Goal: Task Accomplishment & Management: Use online tool/utility

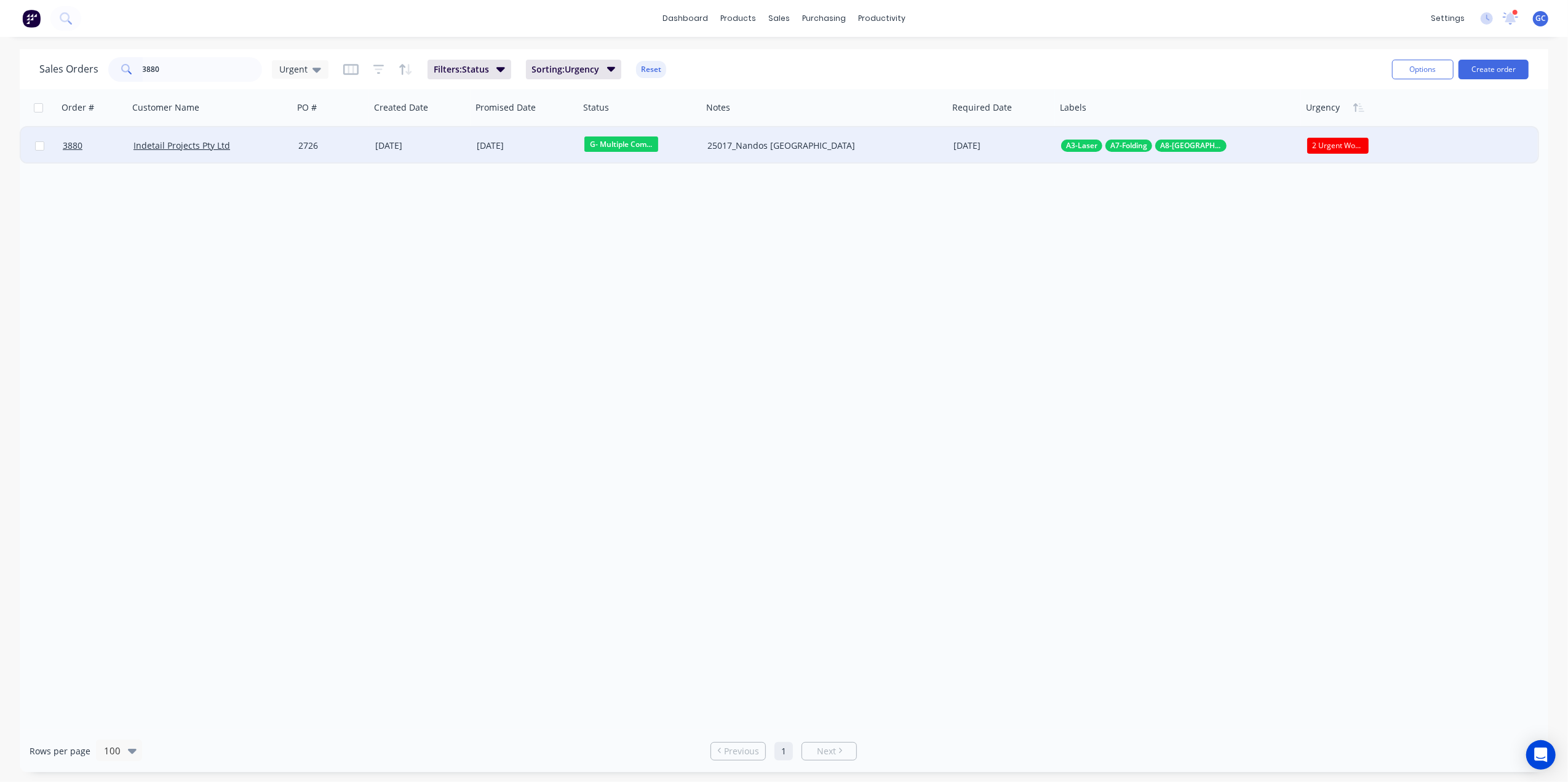
type input "3880"
click at [370, 147] on div "[DATE]" at bounding box center [421, 146] width 102 height 37
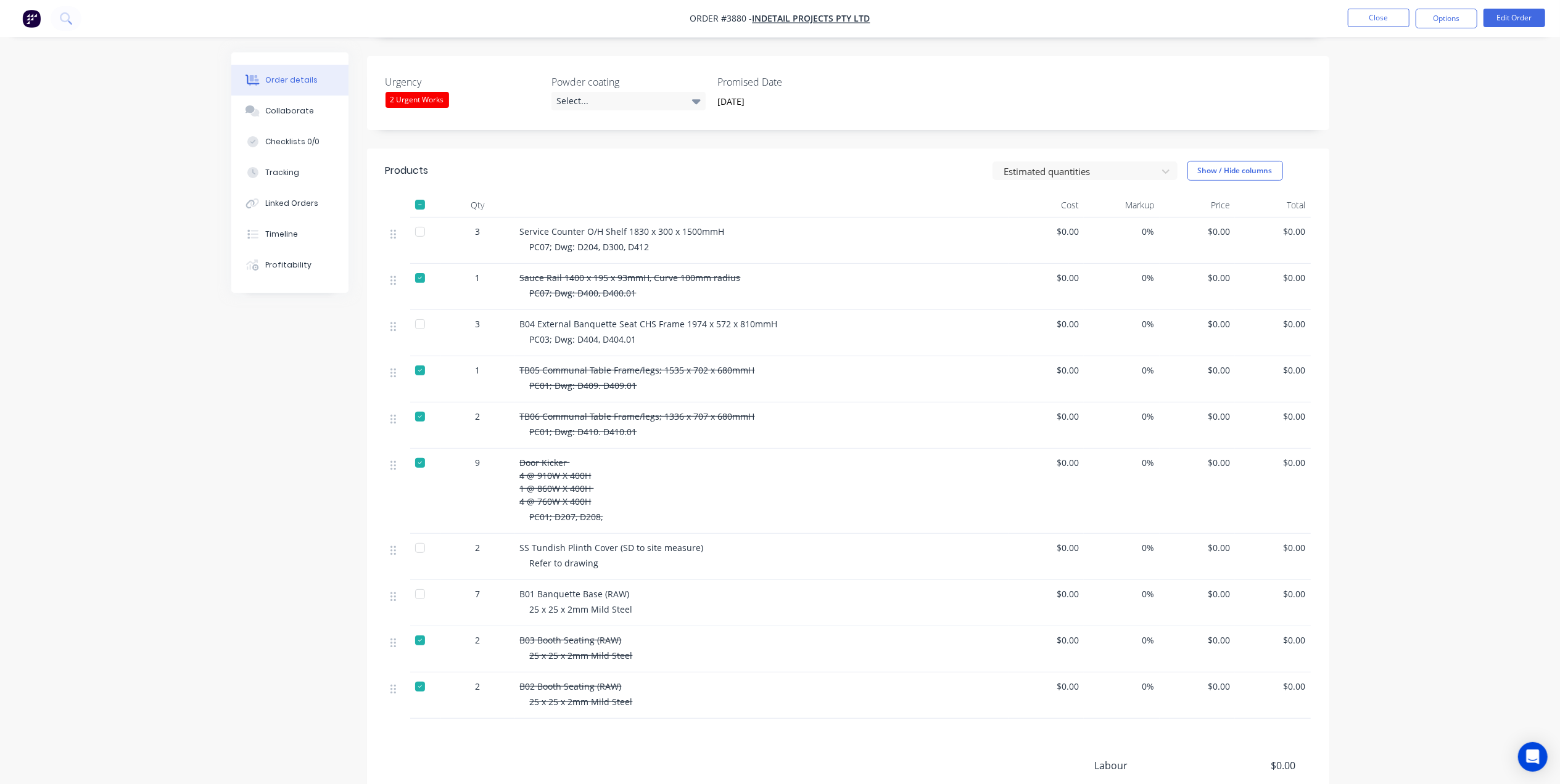
scroll to position [329, 0]
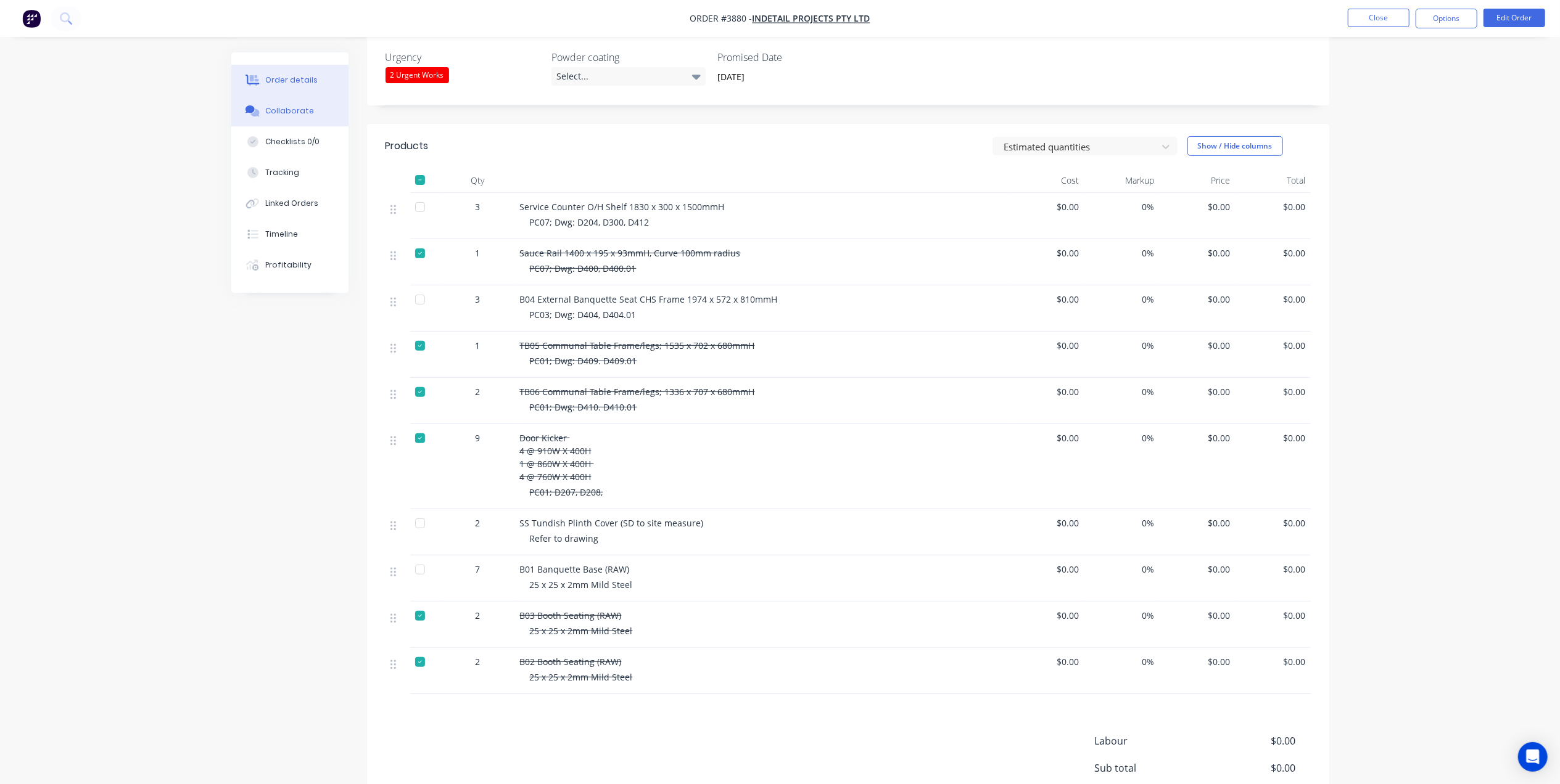
click at [272, 115] on div "Collaborate" at bounding box center [290, 111] width 49 height 11
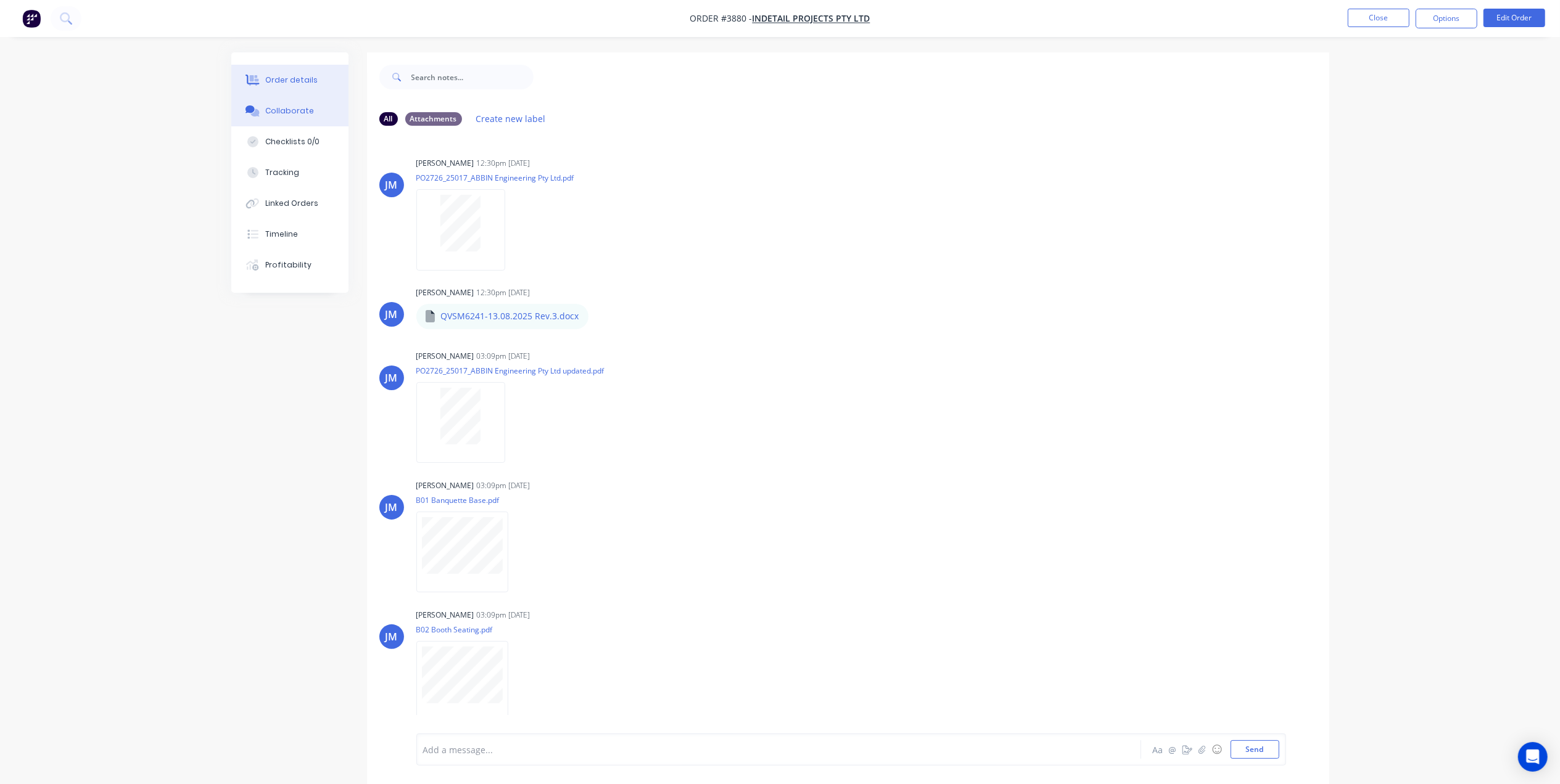
click at [311, 84] on div "Order details" at bounding box center [291, 80] width 52 height 11
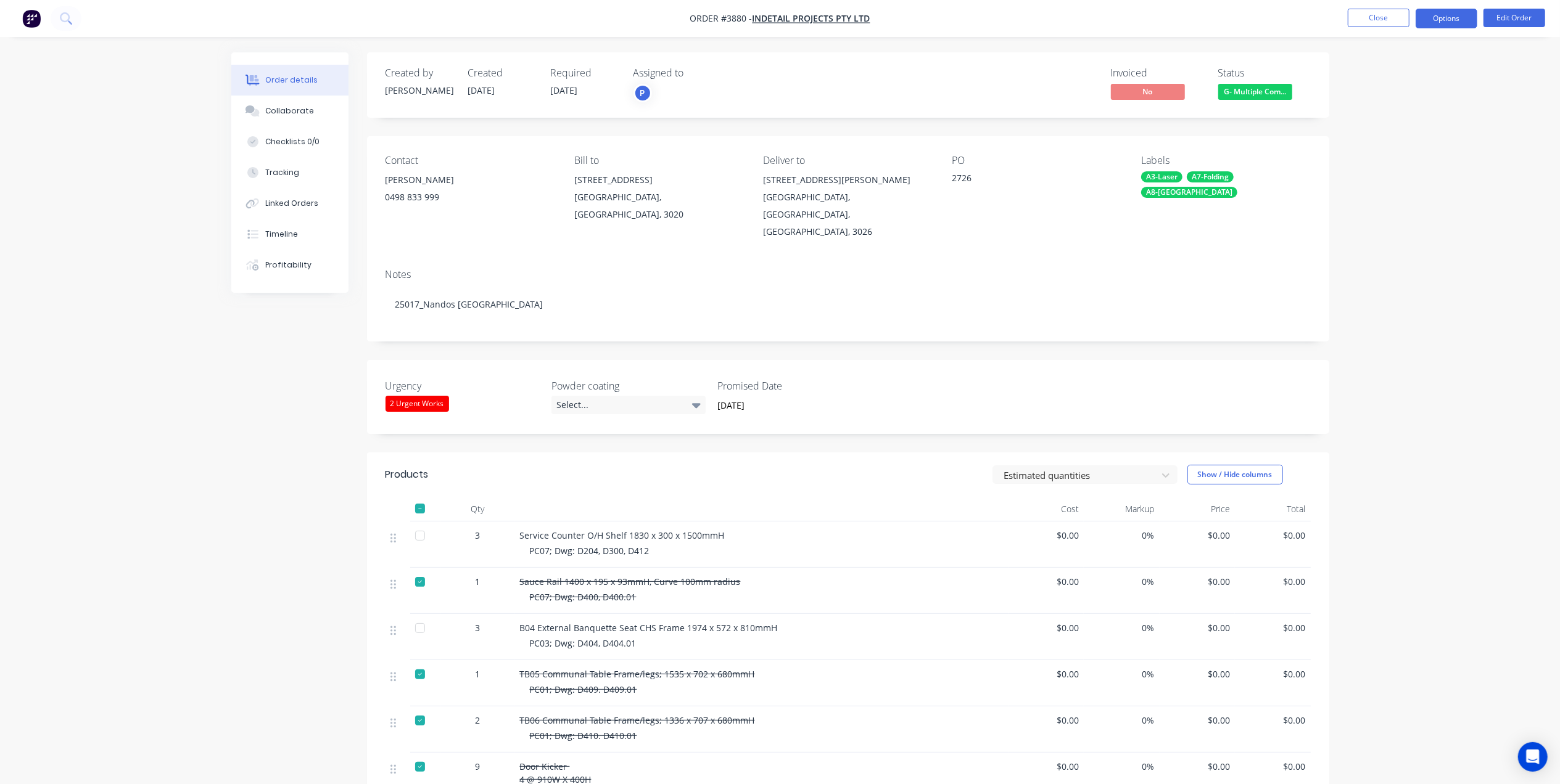
click at [1462, 21] on button "Options" at bounding box center [1446, 18] width 61 height 20
click at [1393, 149] on div "Work Order" at bounding box center [1410, 149] width 114 height 18
click at [1393, 129] on div "Without pricing" at bounding box center [1410, 124] width 114 height 18
click at [1022, 45] on div "Order details Collaborate Checklists 0/0 Tracking Linked Orders Timeline Profit…" at bounding box center [780, 621] width 1560 height 1242
click at [1391, 13] on button "Close" at bounding box center [1378, 18] width 61 height 18
